Goal: Use online tool/utility: Utilize a website feature to perform a specific function

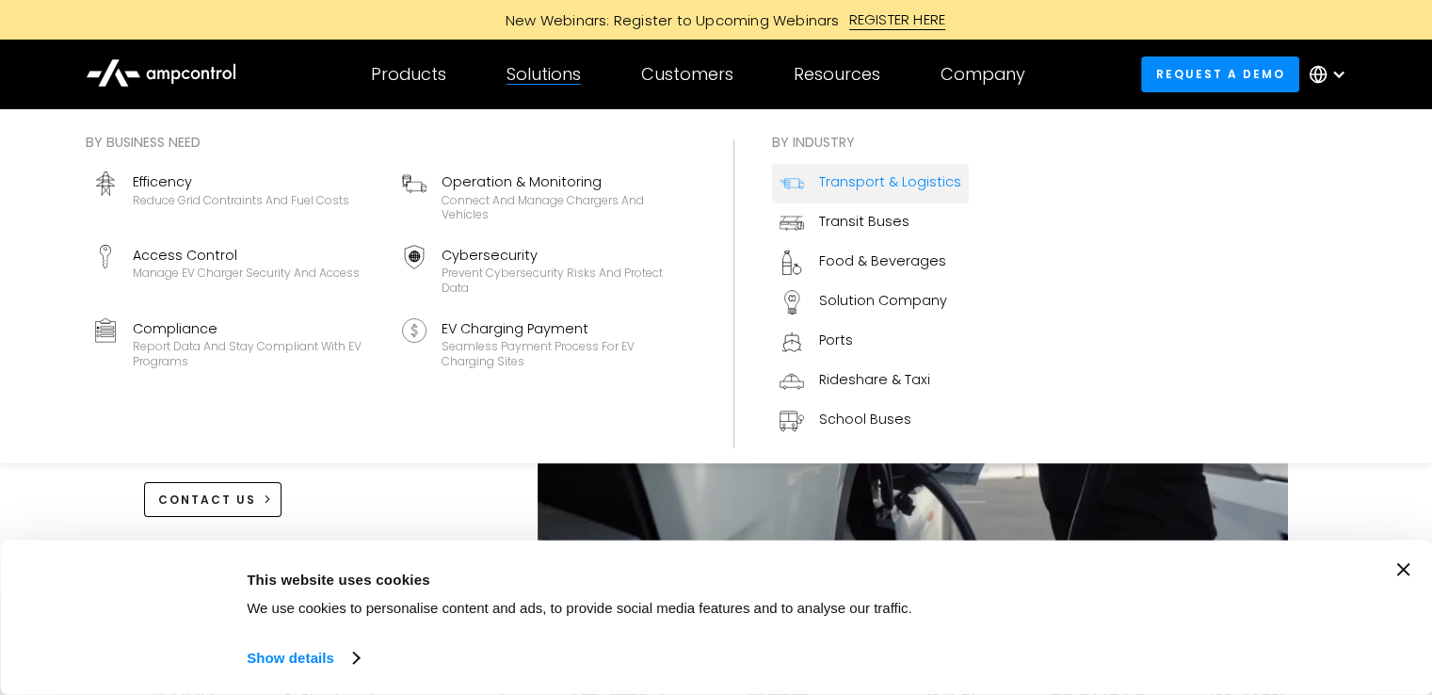
click at [876, 188] on div "Transport & Logistics" at bounding box center [890, 181] width 142 height 21
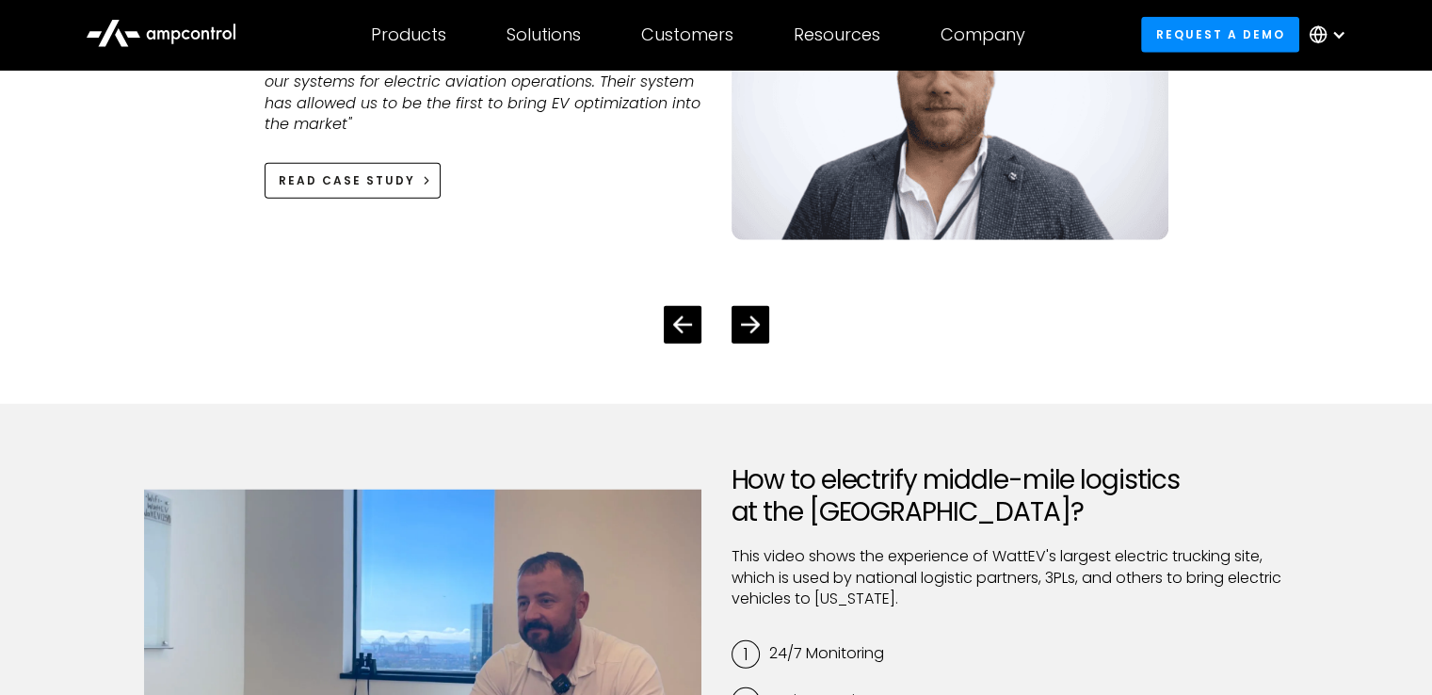
scroll to position [4921, 0]
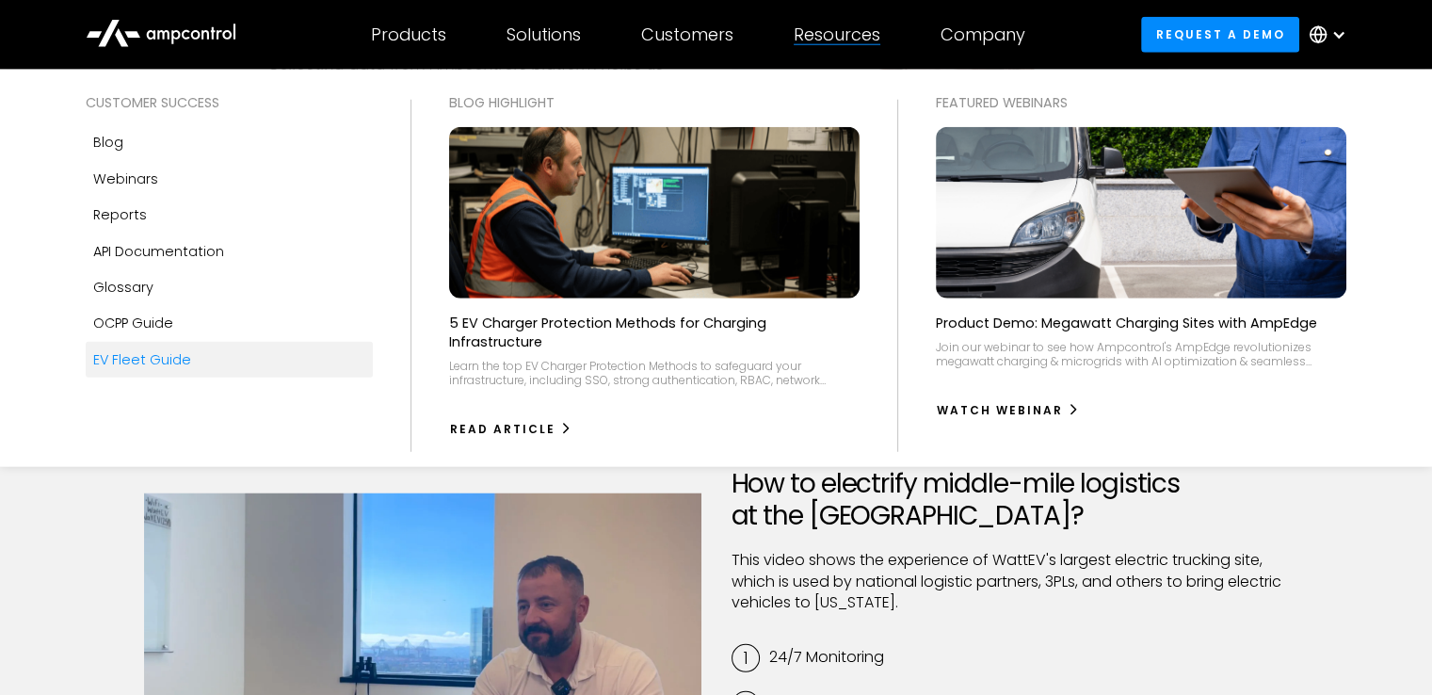
click at [203, 353] on link "EV Fleet Guide" at bounding box center [229, 360] width 287 height 36
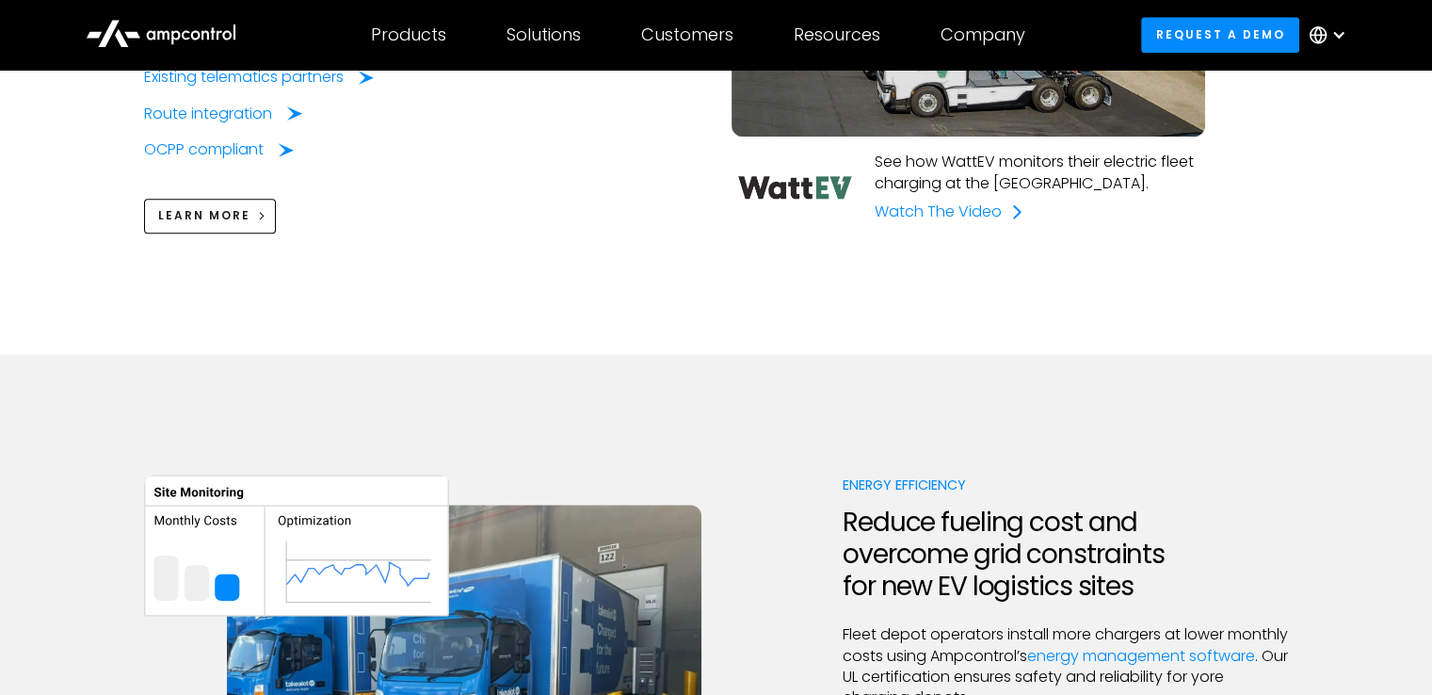
scroll to position [1807, 0]
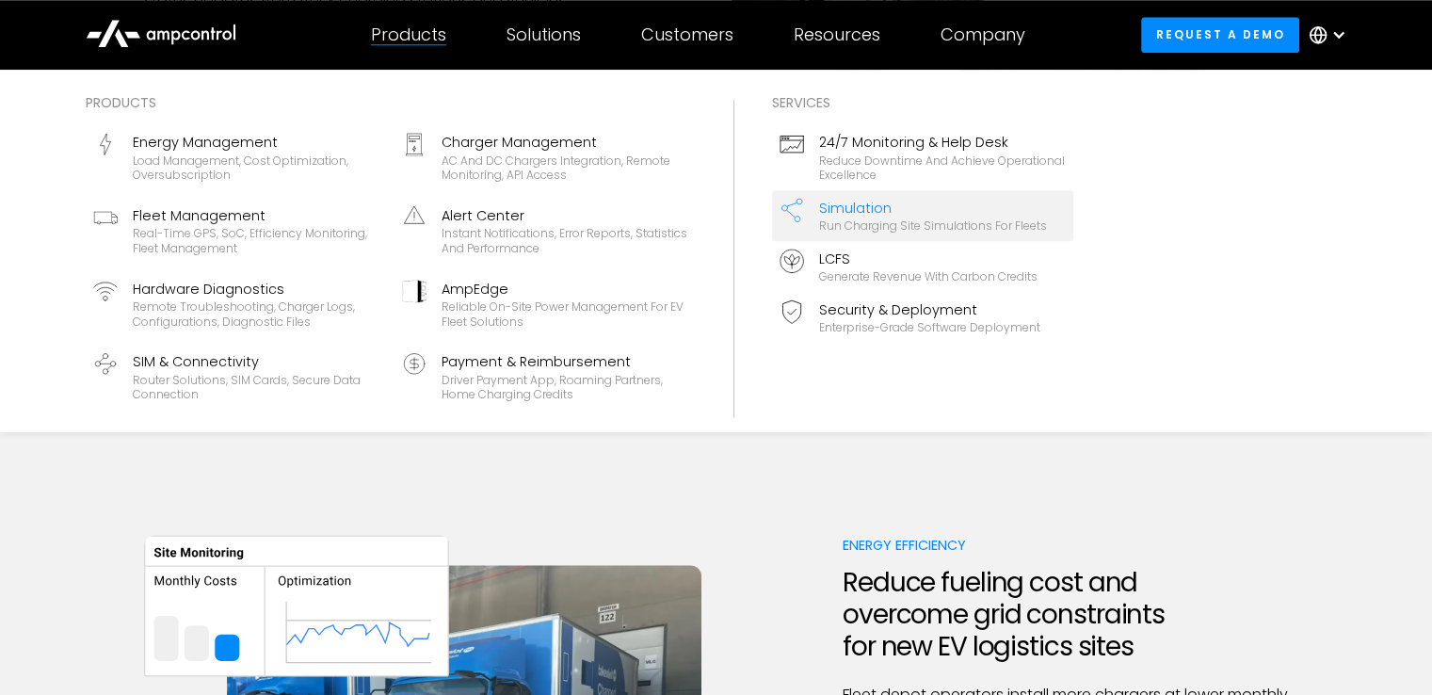
click at [874, 231] on div "Run charging site simulations for fleets" at bounding box center [933, 225] width 228 height 15
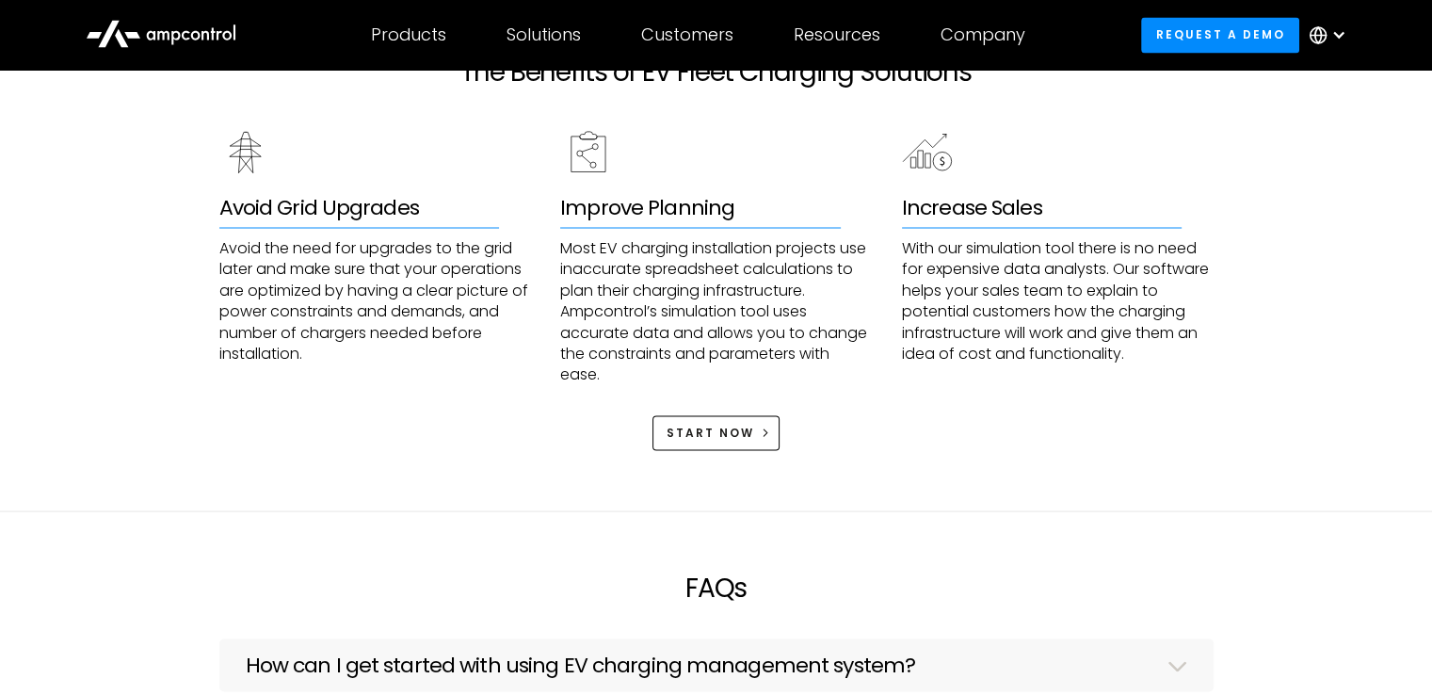
scroll to position [3424, 0]
click at [679, 424] on link "Start Now" at bounding box center [716, 433] width 128 height 35
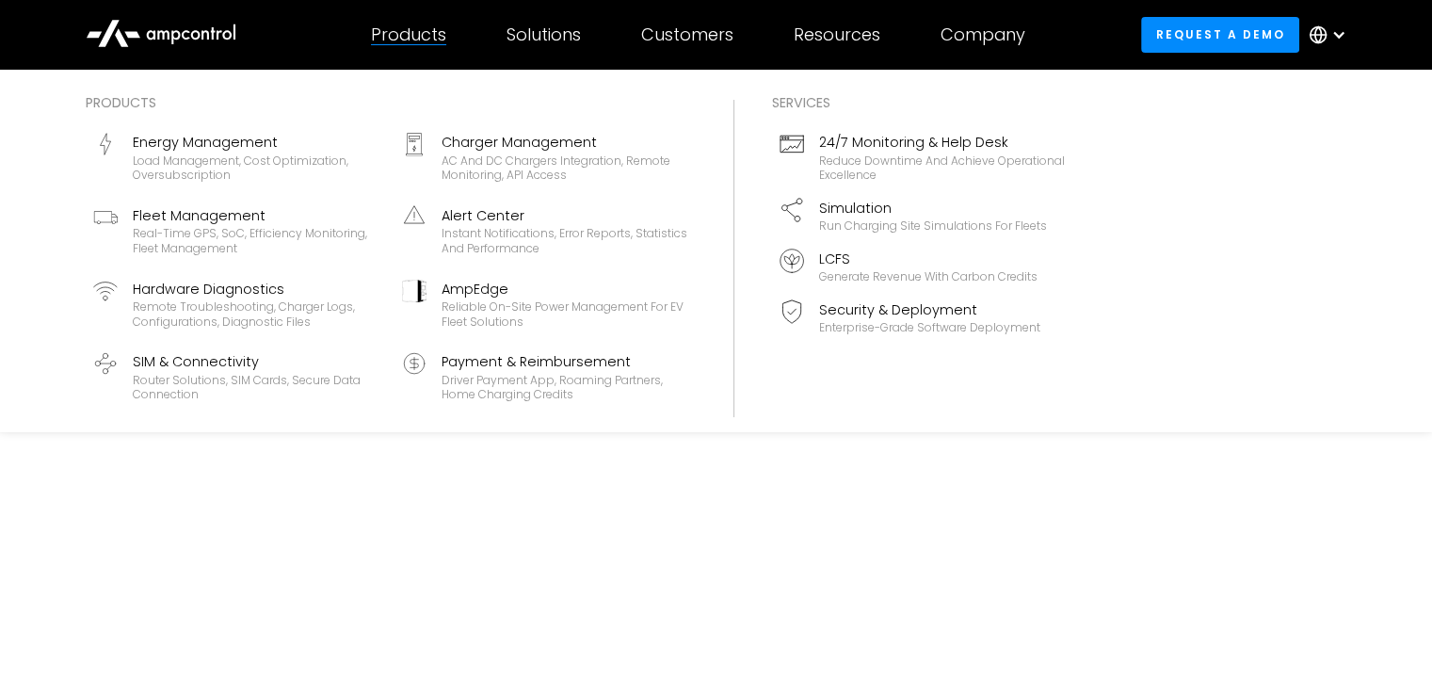
click at [379, 34] on div "Products" at bounding box center [408, 34] width 75 height 21
click at [846, 225] on div "Run charging site simulations for fleets" at bounding box center [933, 225] width 228 height 15
